Goal: Transaction & Acquisition: Download file/media

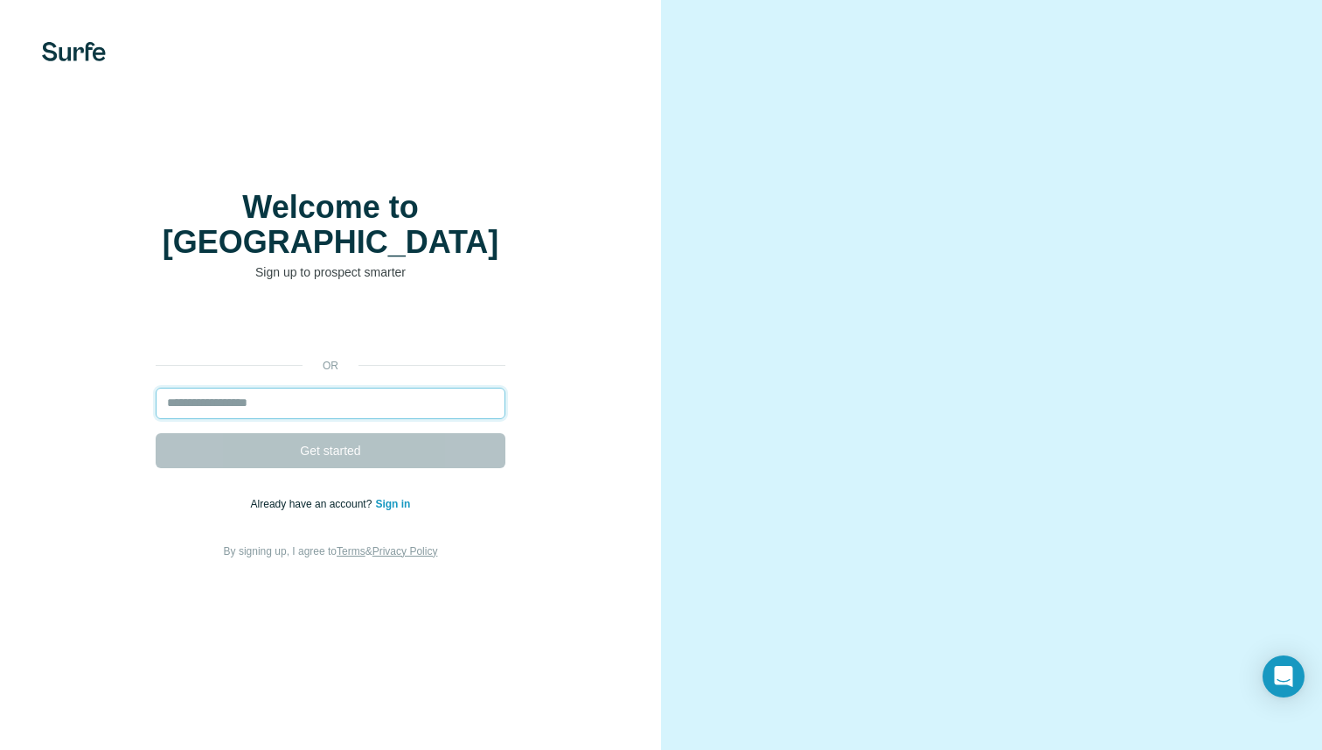
click at [377, 387] on input "email" at bounding box center [331, 402] width 350 height 31
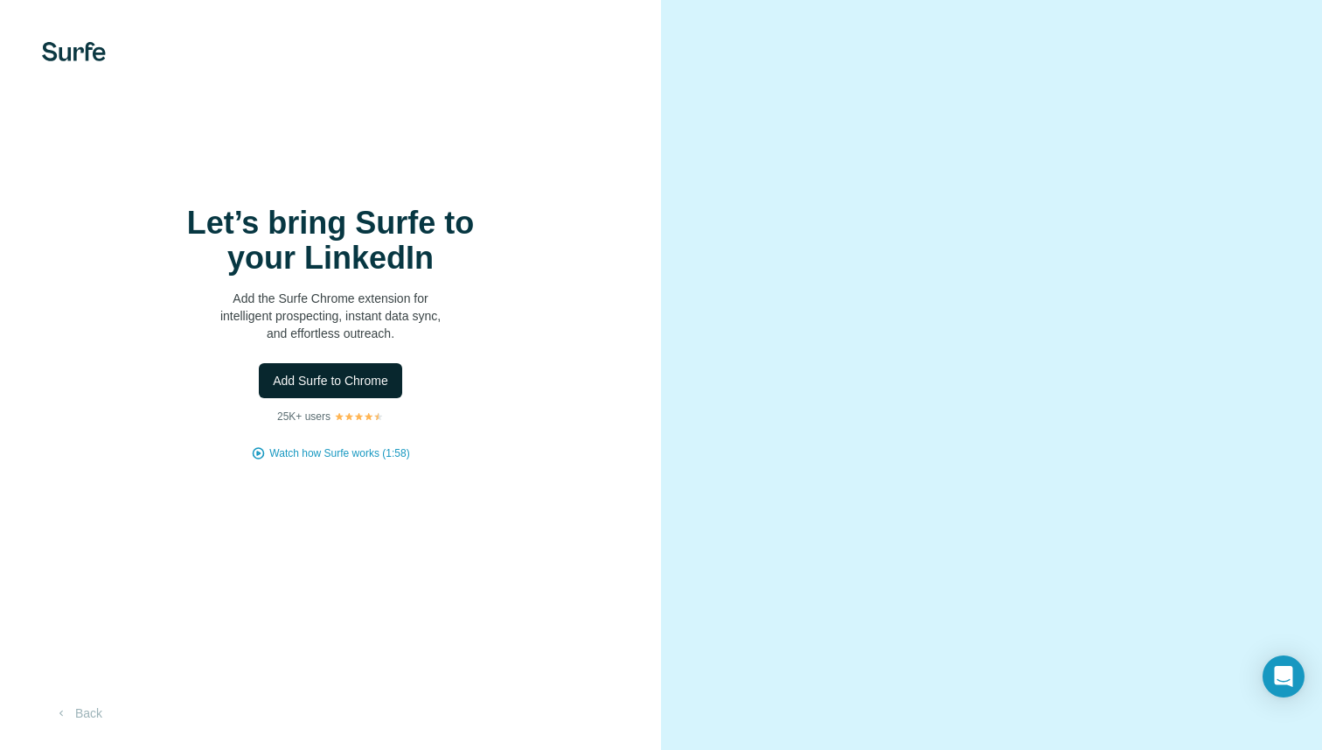
click at [380, 379] on span "Add Surfe to Chrome" at bounding box center [330, 380] width 115 height 17
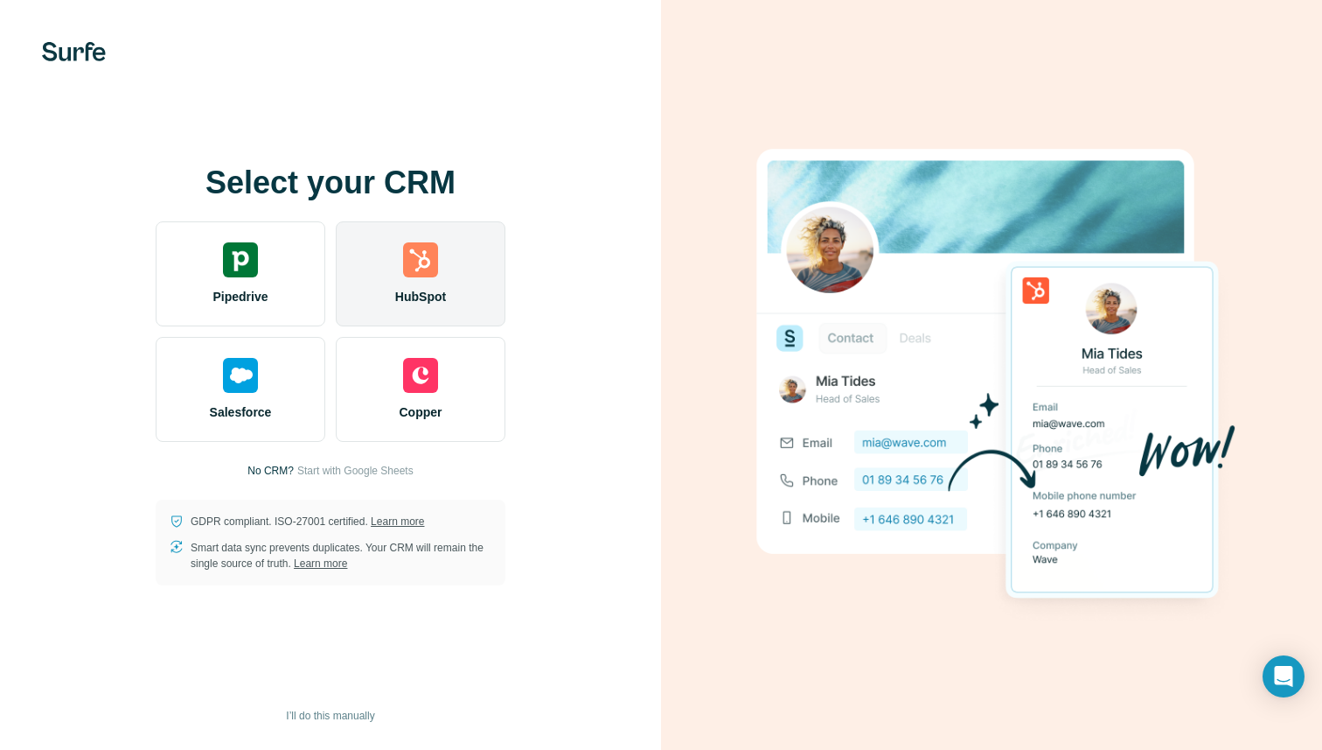
click at [444, 255] on div "HubSpot" at bounding box center [421, 273] width 170 height 105
